Goal: Check status: Check status

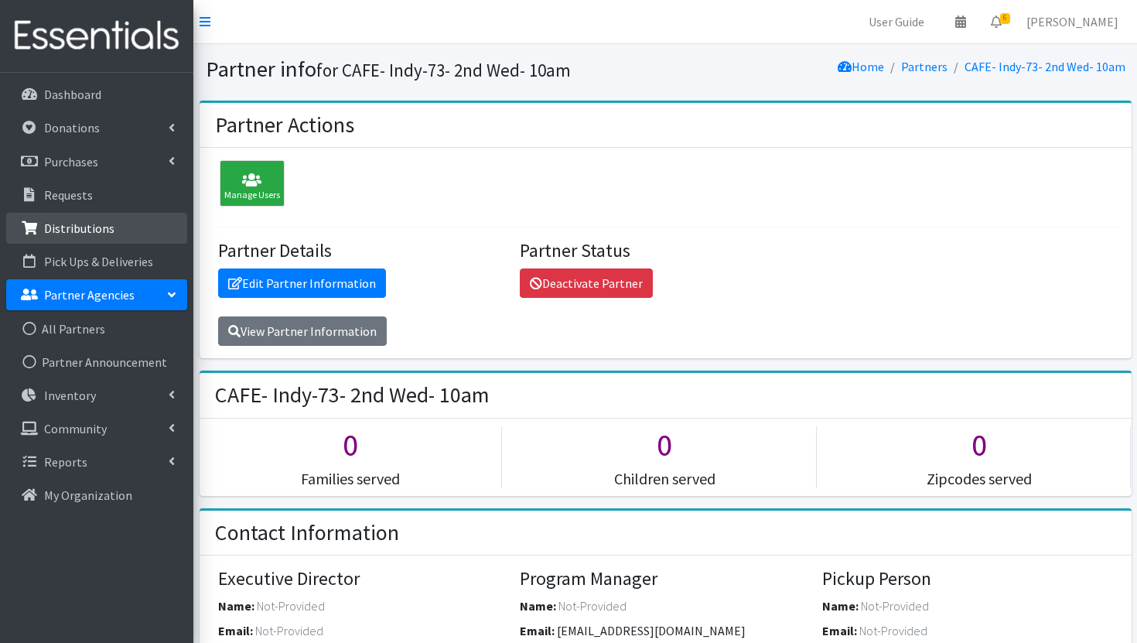
click at [101, 231] on p "Distributions" at bounding box center [79, 227] width 70 height 15
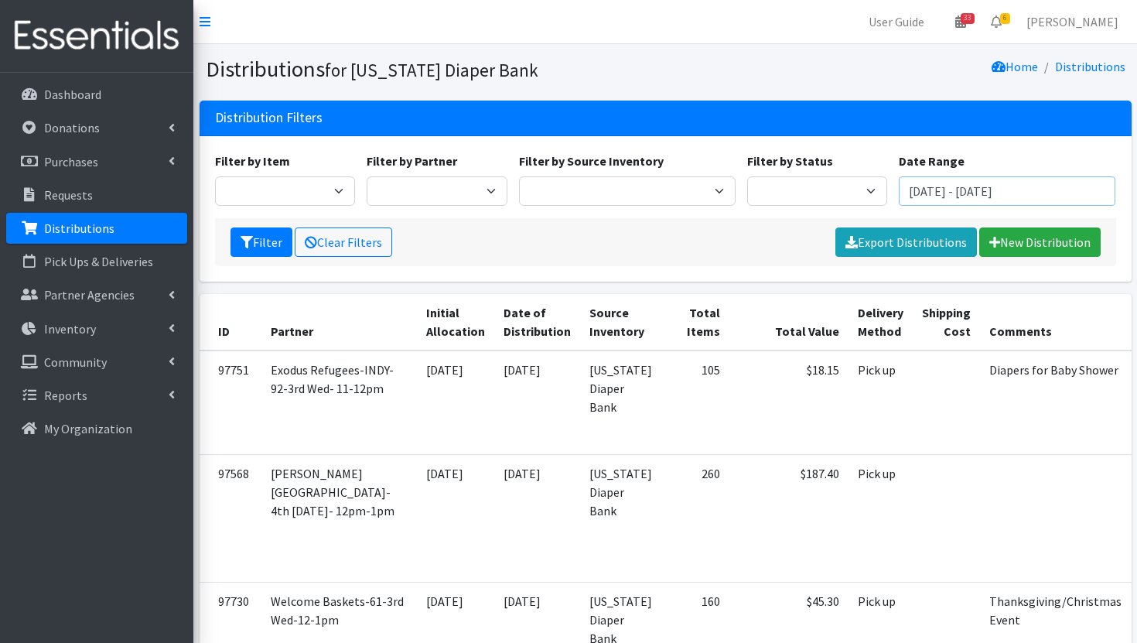
click at [1028, 194] on input "[DATE] - [DATE]" at bounding box center [1007, 190] width 217 height 29
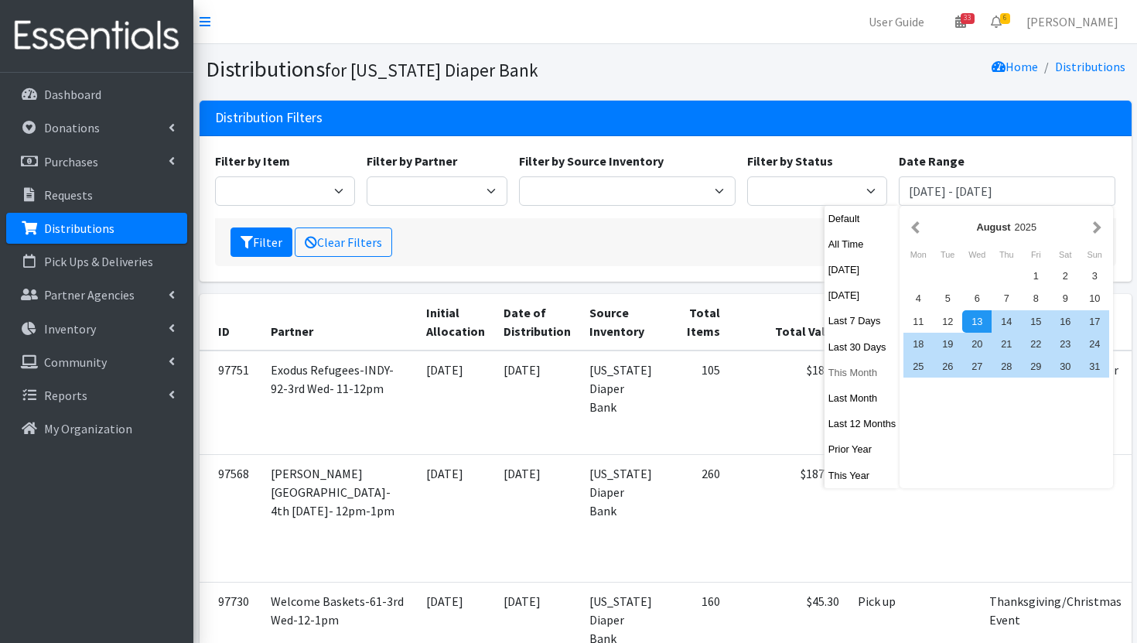
click at [876, 377] on button "This Month" at bounding box center [863, 372] width 76 height 22
type input "[DATE] - [DATE]"
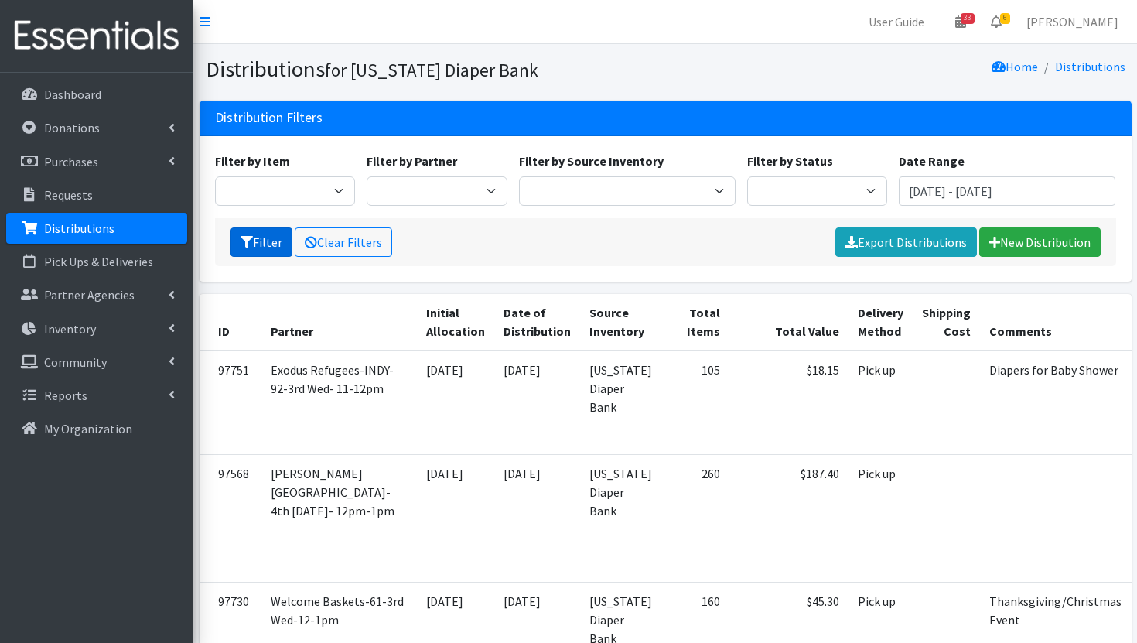
click at [264, 250] on button "Filter" at bounding box center [261, 241] width 62 height 29
